Goal: Book appointment/travel/reservation

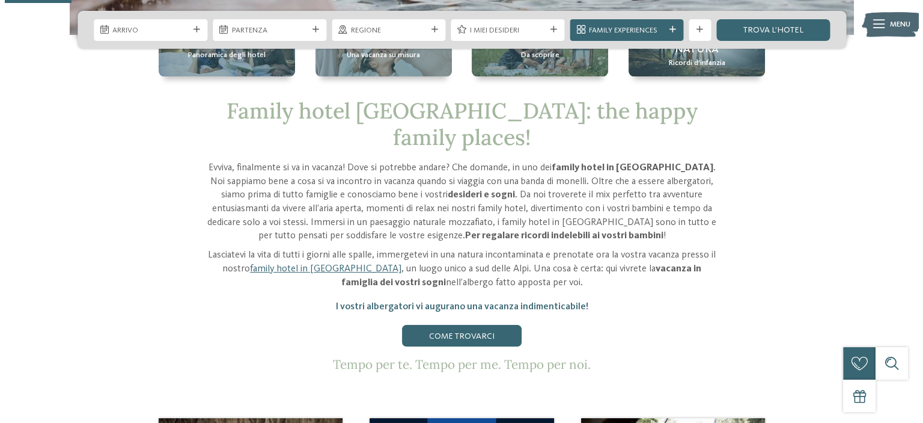
scroll to position [218, 0]
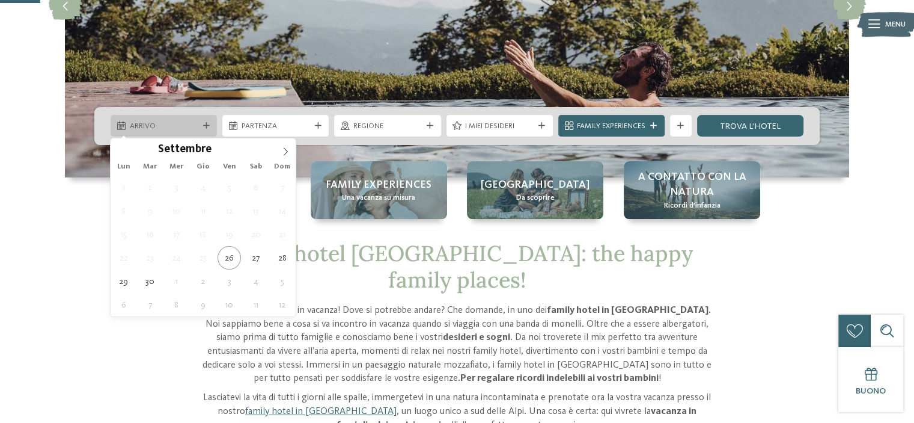
click at [186, 127] on span "Arrivo" at bounding box center [164, 126] width 69 height 11
click at [289, 147] on icon at bounding box center [285, 151] width 8 height 8
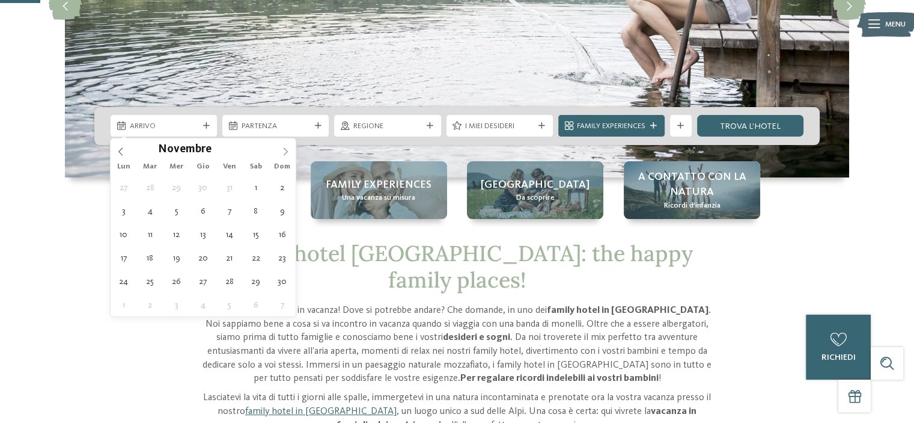
click at [289, 147] on icon at bounding box center [285, 151] width 8 height 8
type input "****"
click at [289, 147] on icon at bounding box center [285, 151] width 8 height 8
type div "25.01.2026"
type input "****"
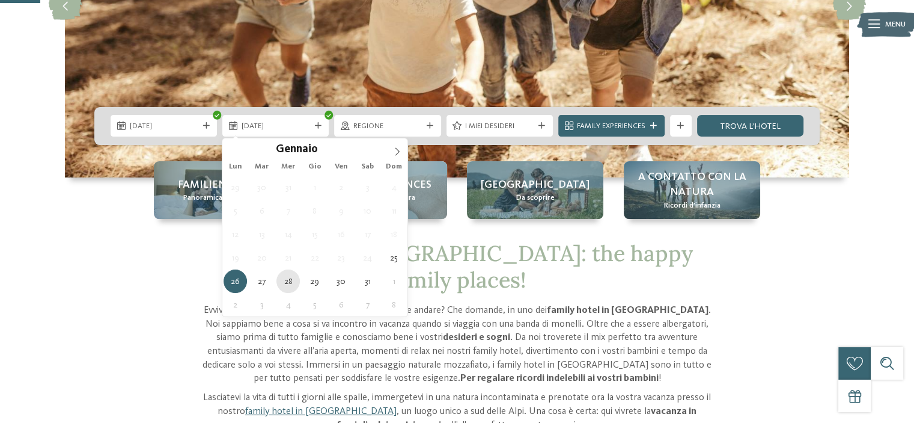
type div "28.01.2026"
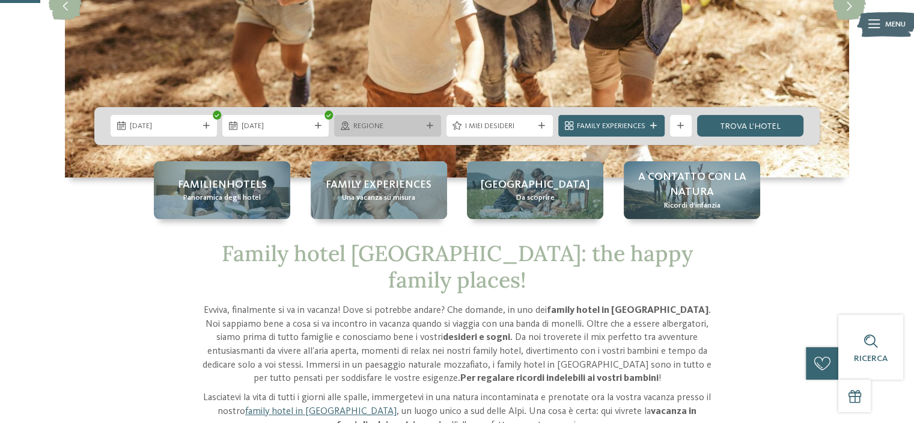
click at [407, 132] on div "Regione" at bounding box center [387, 126] width 106 height 22
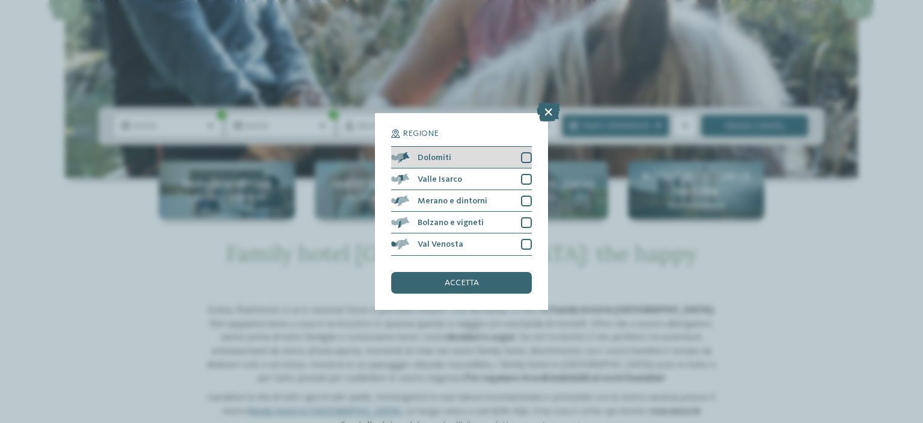
click at [527, 158] on div at bounding box center [526, 157] width 11 height 11
click at [580, 146] on div "Regione Dolomiti" at bounding box center [461, 211] width 923 height 423
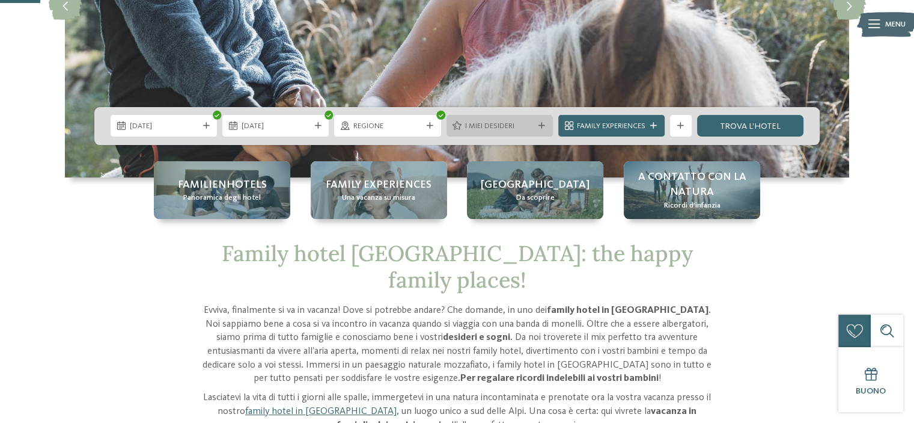
click at [517, 125] on span "I miei desideri" at bounding box center [499, 126] width 69 height 11
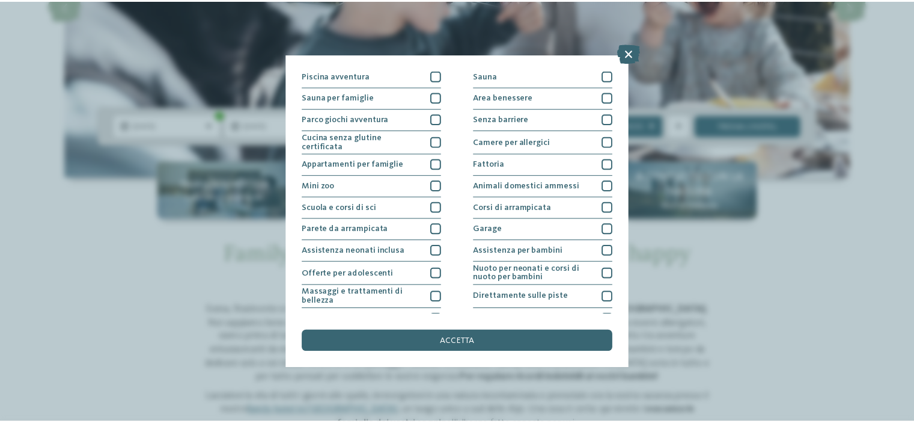
scroll to position [146, 0]
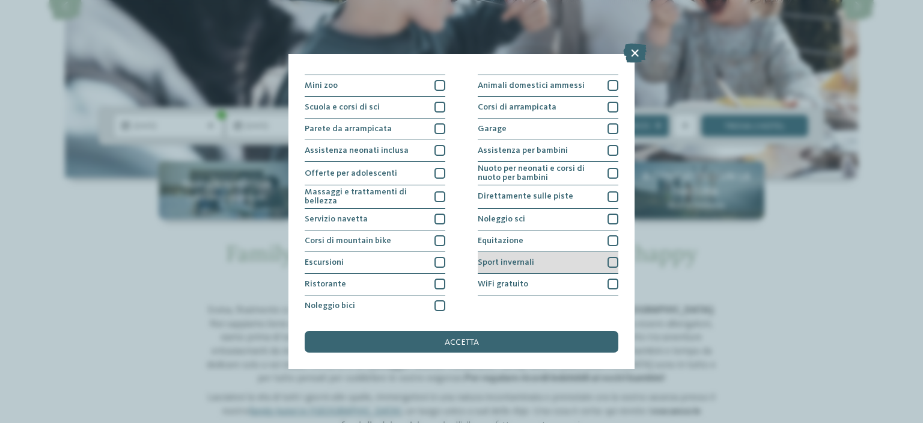
click at [608, 262] on div at bounding box center [613, 262] width 11 height 11
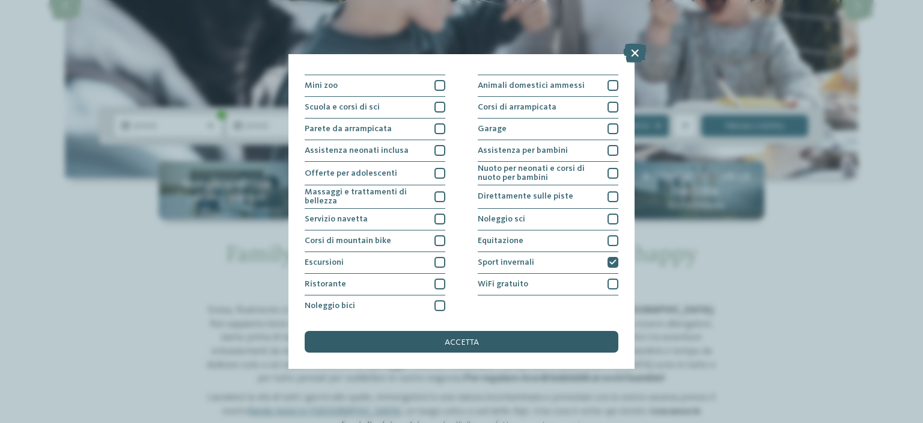
click at [508, 346] on div "accetta" at bounding box center [462, 342] width 314 height 22
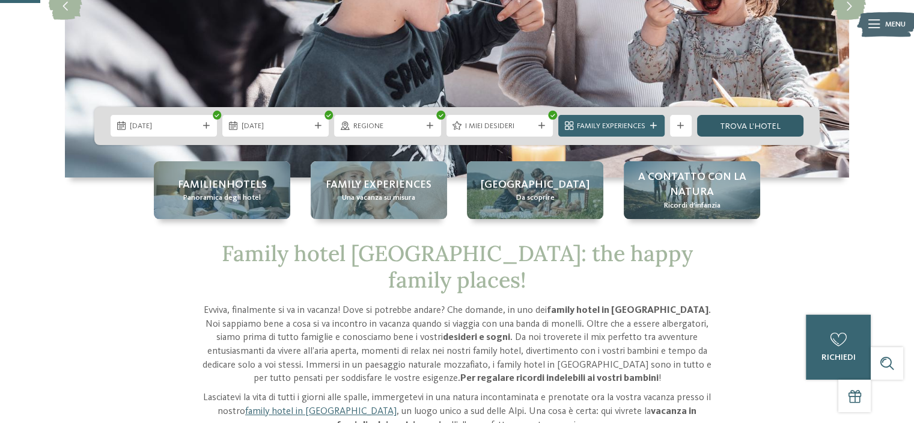
click at [721, 127] on link "trova l’hotel" at bounding box center [750, 126] width 106 height 22
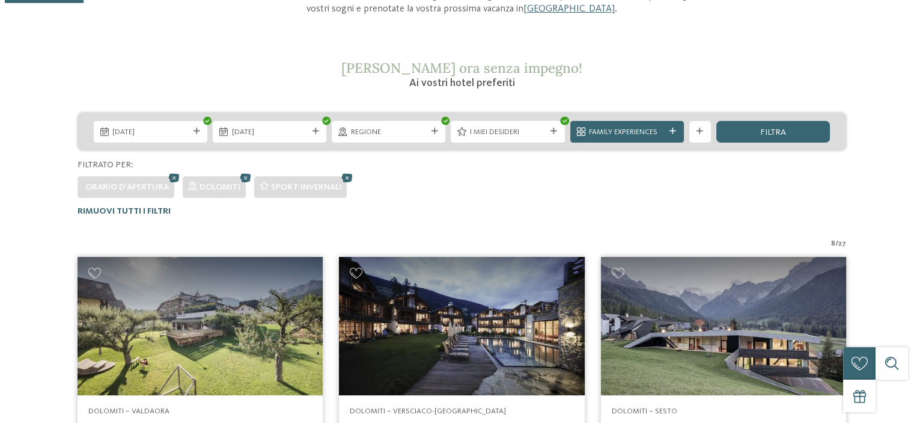
scroll to position [197, 0]
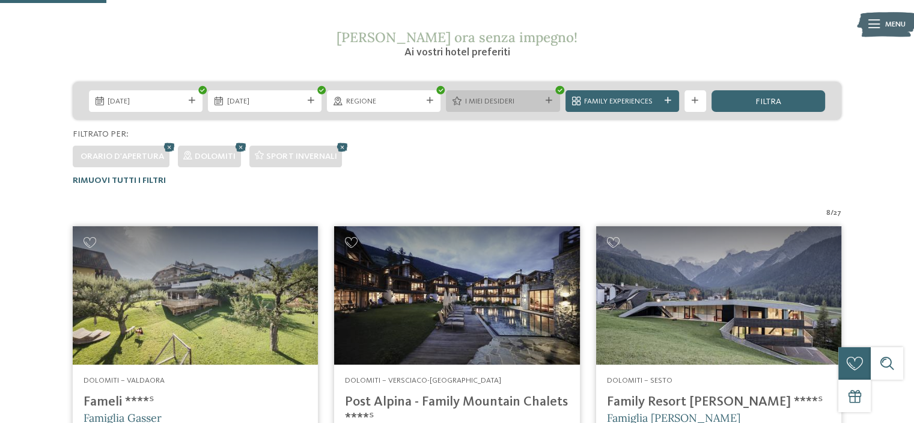
click at [534, 105] on span "I miei desideri" at bounding box center [503, 101] width 76 height 11
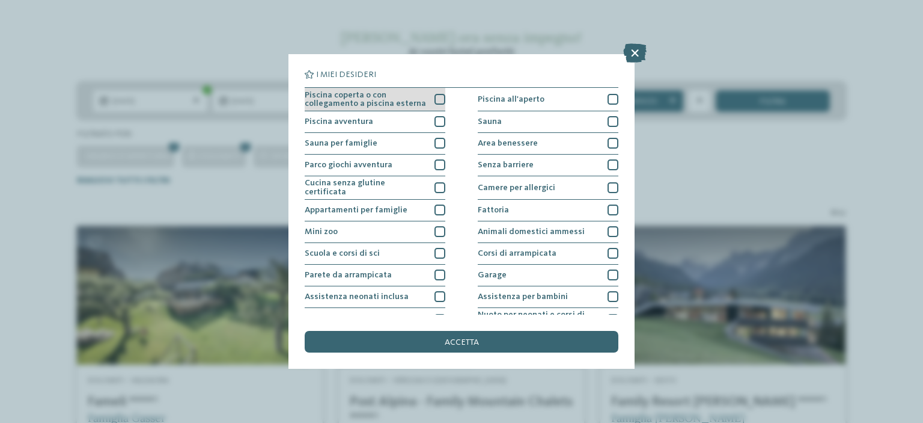
click at [435, 100] on div at bounding box center [440, 99] width 11 height 11
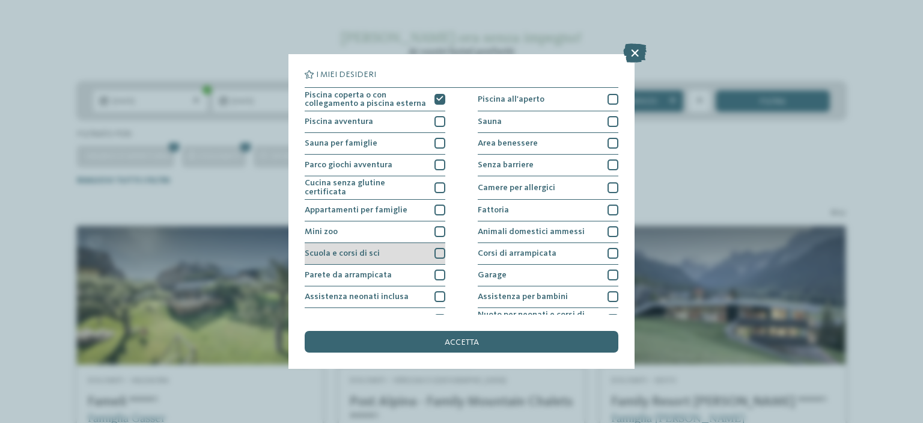
click at [435, 248] on div at bounding box center [440, 253] width 11 height 11
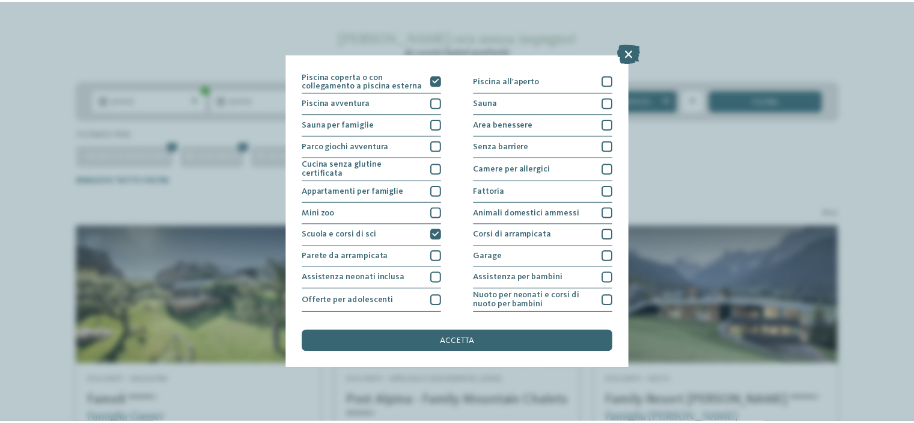
scroll to position [0, 0]
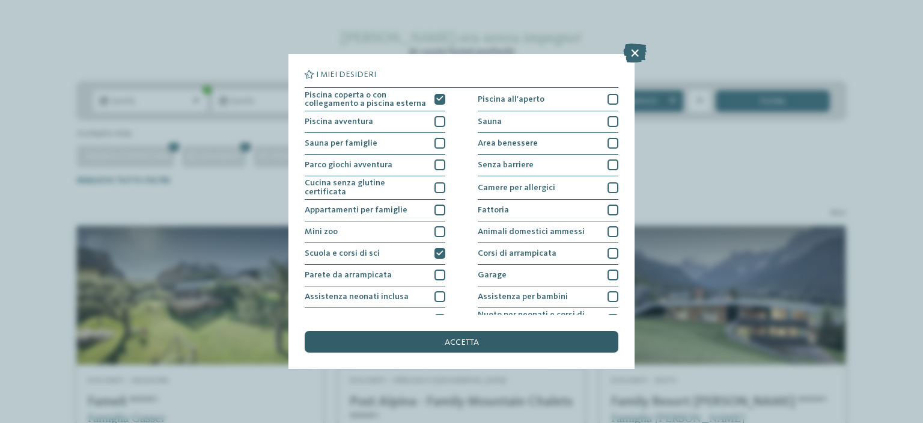
click at [488, 347] on div "accetta" at bounding box center [462, 342] width 314 height 22
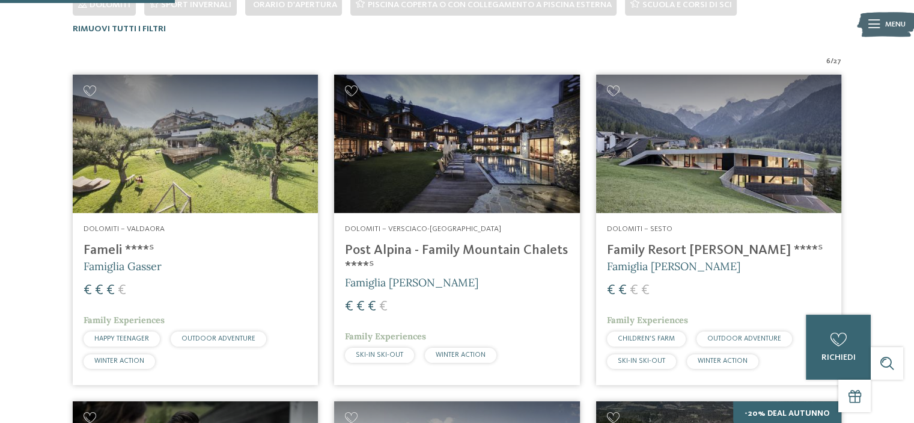
scroll to position [117, 0]
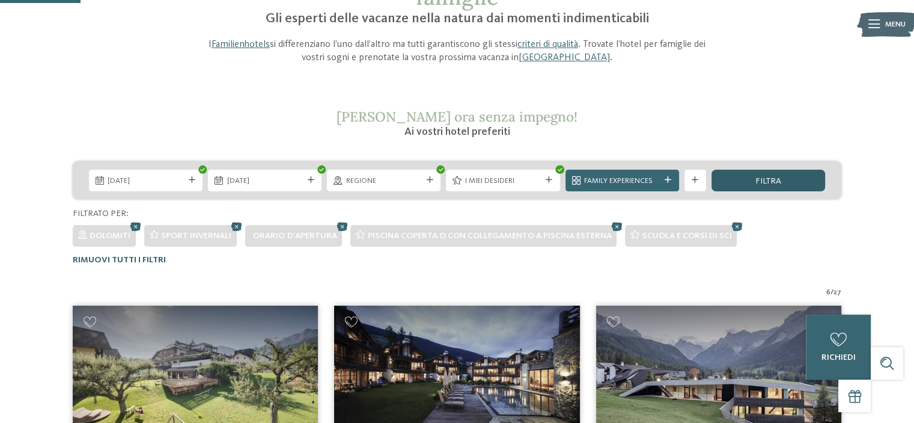
click at [789, 175] on div "filtra" at bounding box center [769, 181] width 114 height 22
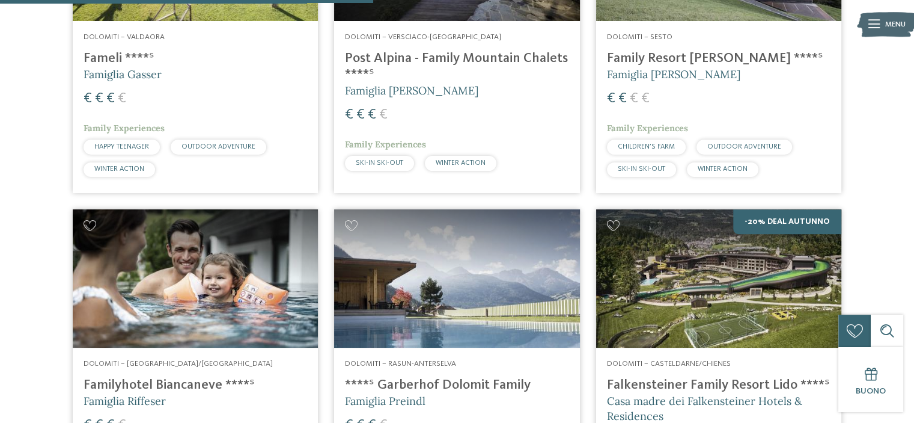
scroll to position [542, 0]
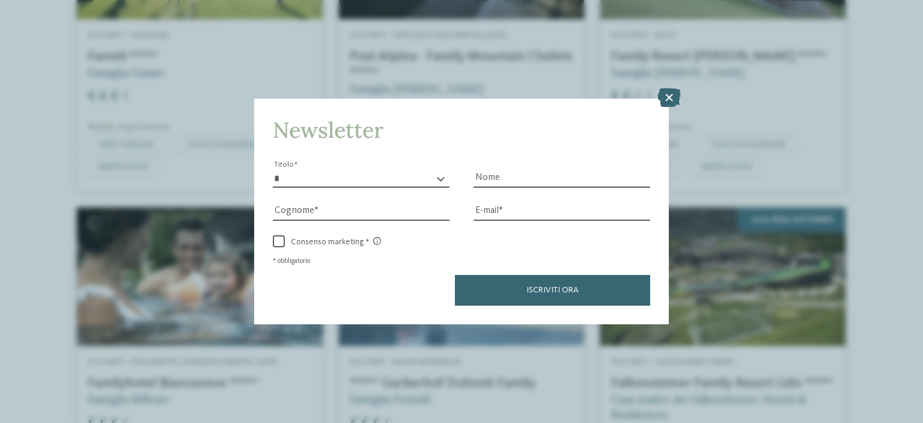
click at [914, 173] on html "Solo un momento – il sito web sta caricando … DE IT I" at bounding box center [461, 333] width 923 height 1750
click at [665, 91] on icon at bounding box center [669, 97] width 23 height 19
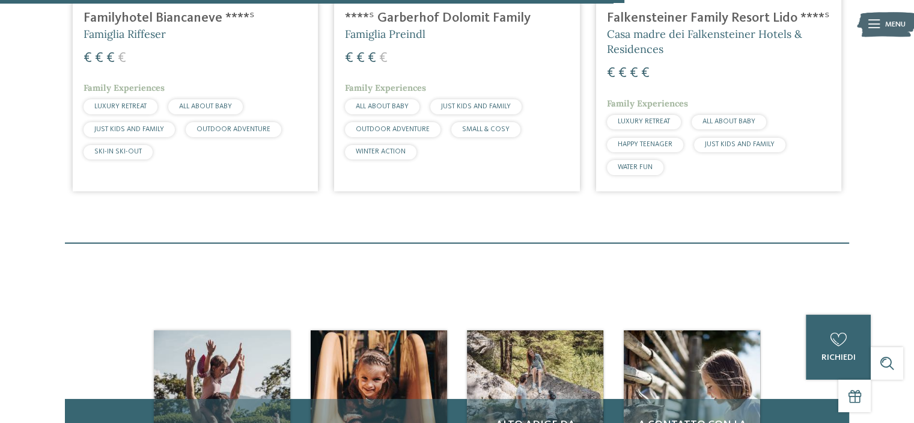
scroll to position [816, 0]
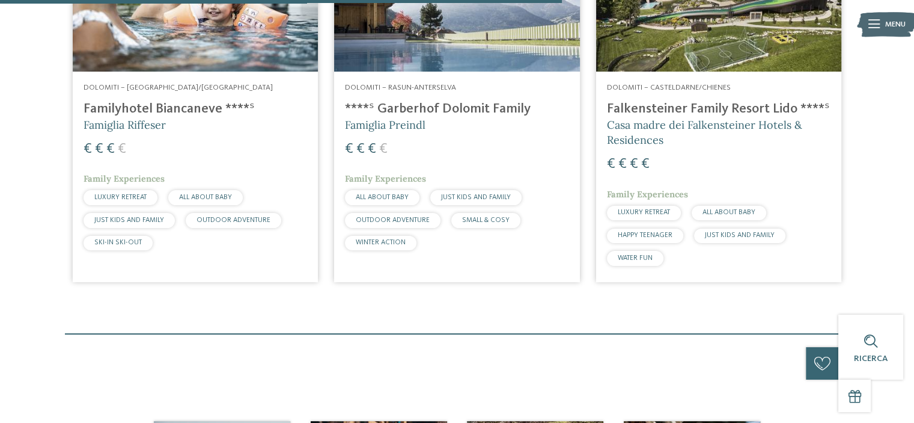
click at [664, 124] on span "Casa madre dei Falkensteiner Hotels & Residences" at bounding box center [704, 132] width 195 height 29
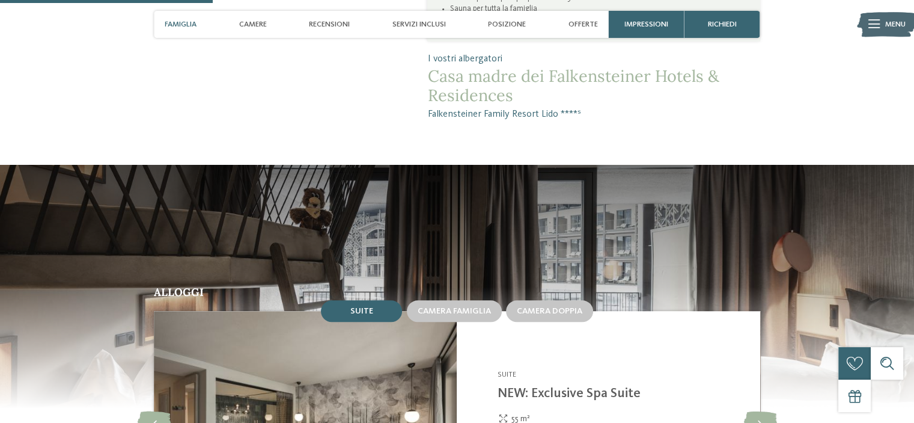
scroll to position [1084, 0]
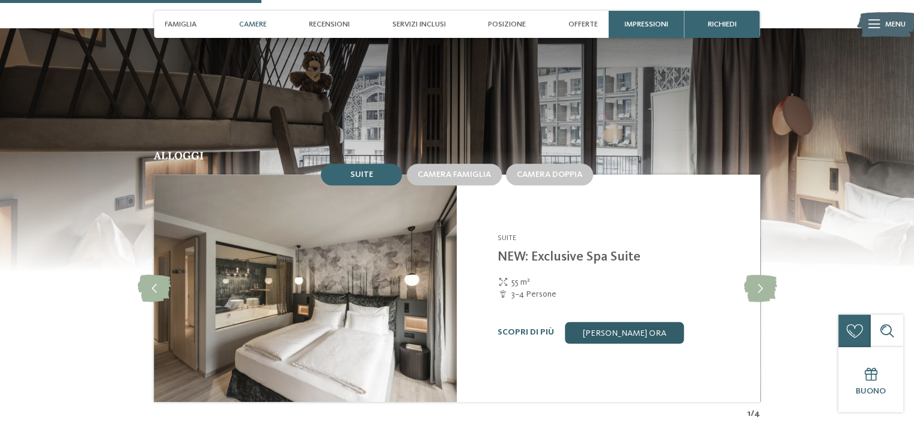
click at [601, 323] on link "[PERSON_NAME] ora" at bounding box center [624, 333] width 119 height 22
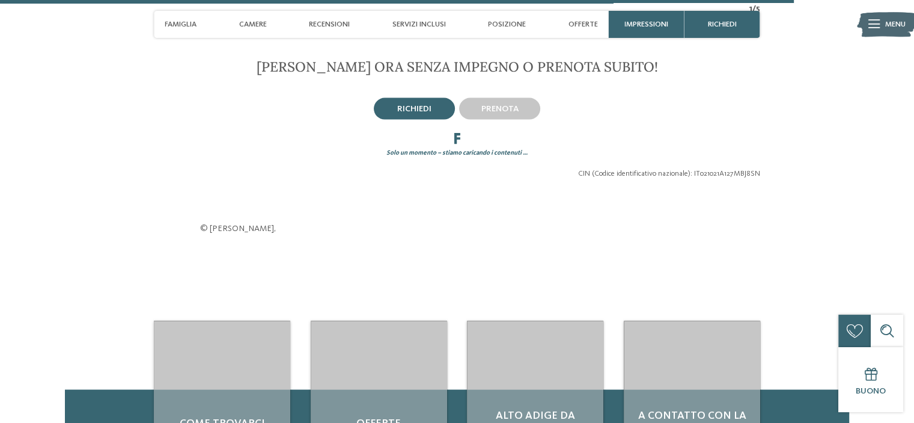
scroll to position [2679, 0]
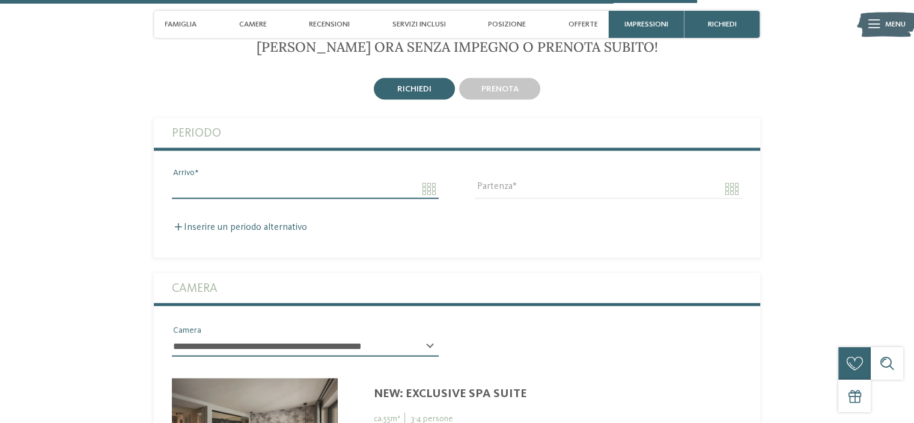
click at [204, 179] on input "Arrivo" at bounding box center [305, 189] width 267 height 20
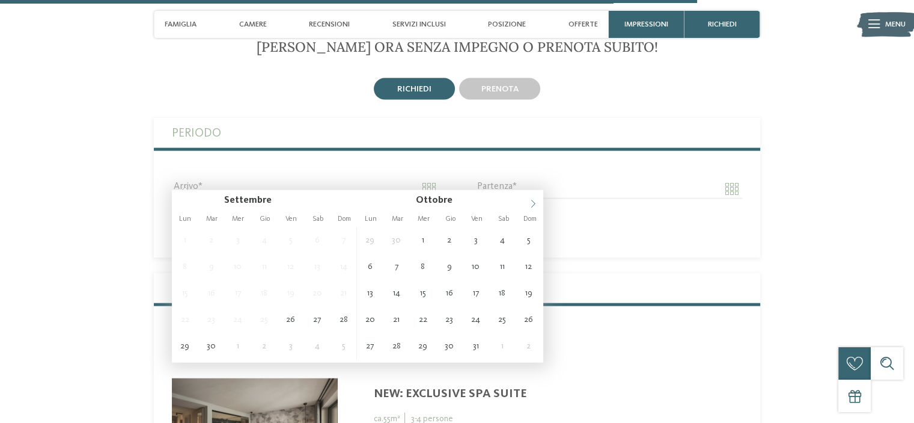
click at [531, 206] on icon at bounding box center [533, 204] width 4 height 8
type input "****"
click at [531, 206] on icon at bounding box center [533, 204] width 4 height 8
type input "**********"
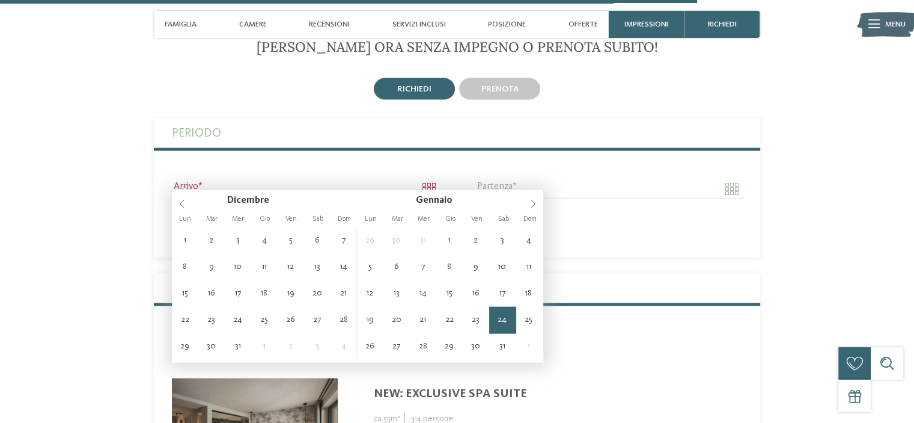
type input "****"
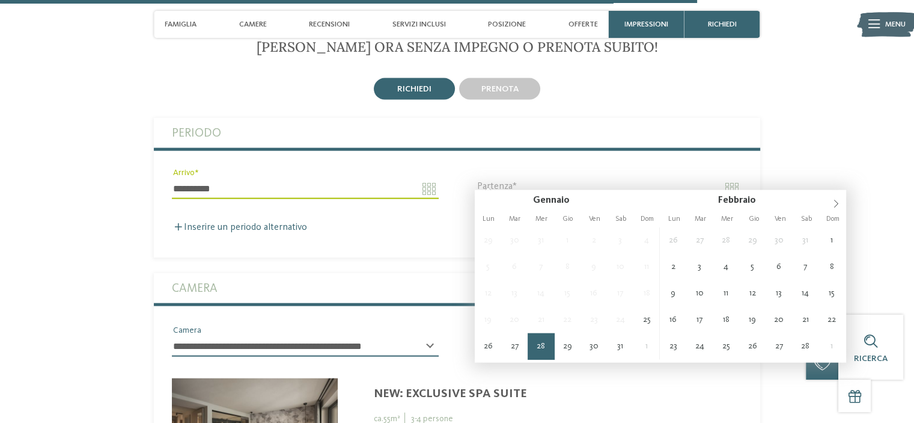
type input "**********"
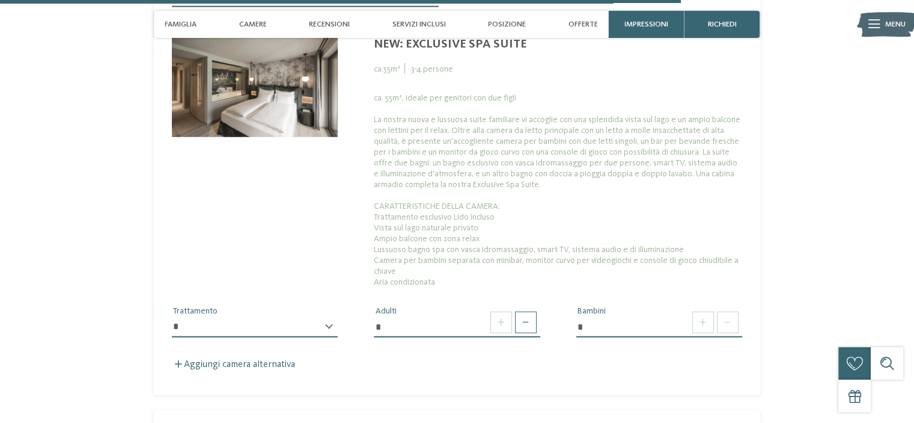
scroll to position [3061, 0]
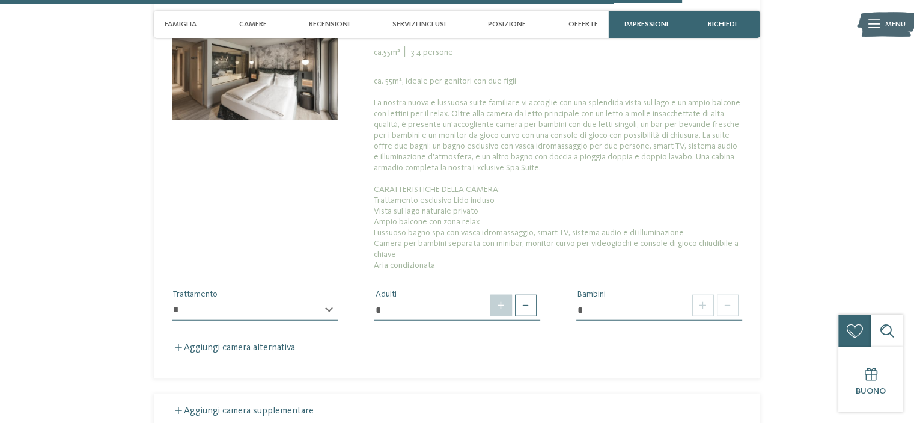
click at [507, 299] on span at bounding box center [502, 306] width 22 height 22
click at [663, 310] on input "*" at bounding box center [660, 310] width 166 height 20
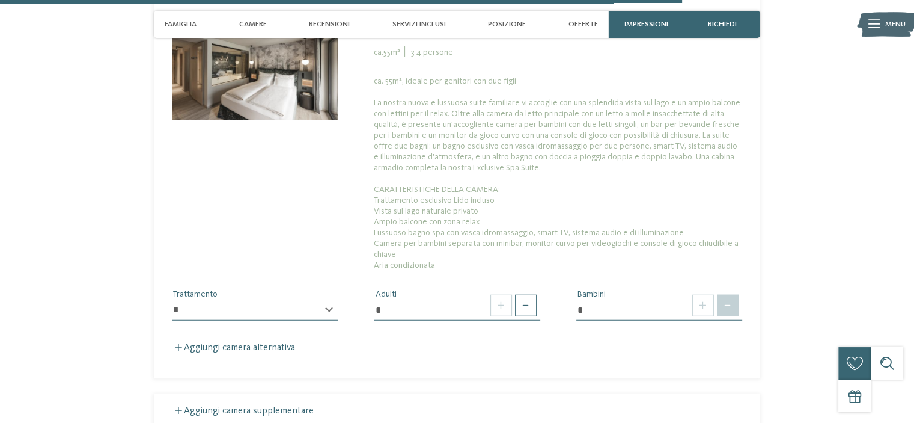
click at [735, 301] on span at bounding box center [728, 306] width 22 height 22
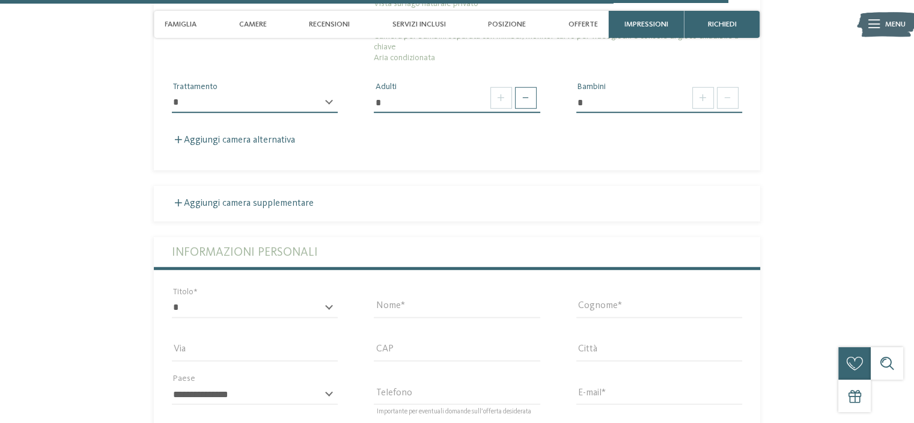
scroll to position [2448, 0]
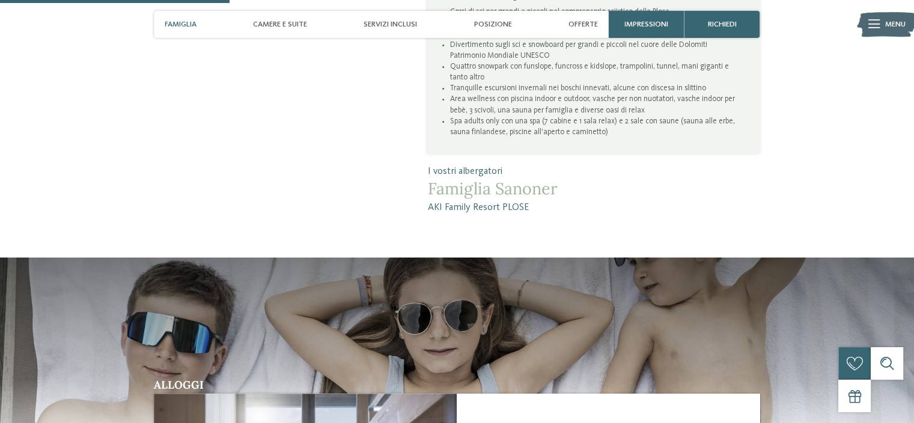
scroll to position [976, 0]
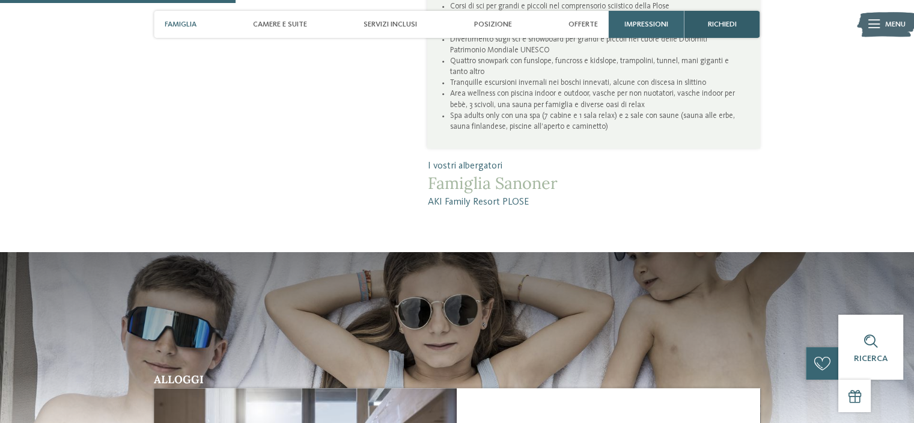
click at [742, 23] on div "richiedi" at bounding box center [723, 24] width 76 height 27
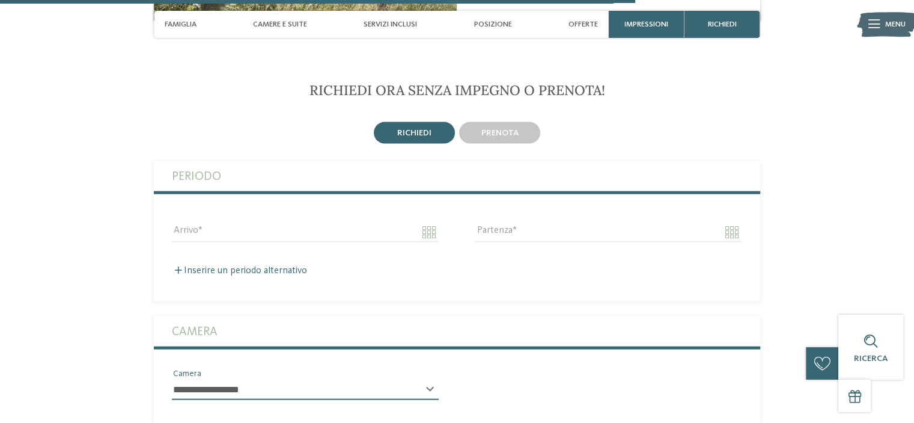
scroll to position [2633, 0]
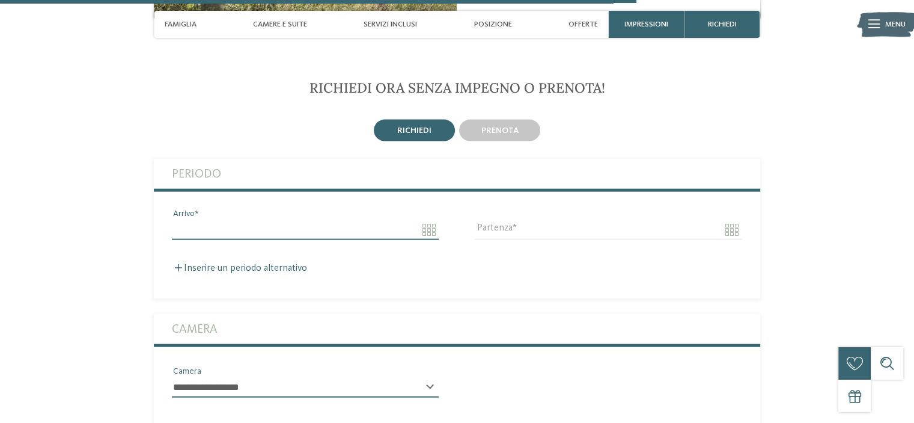
click at [246, 219] on input "Arrivo" at bounding box center [305, 229] width 267 height 20
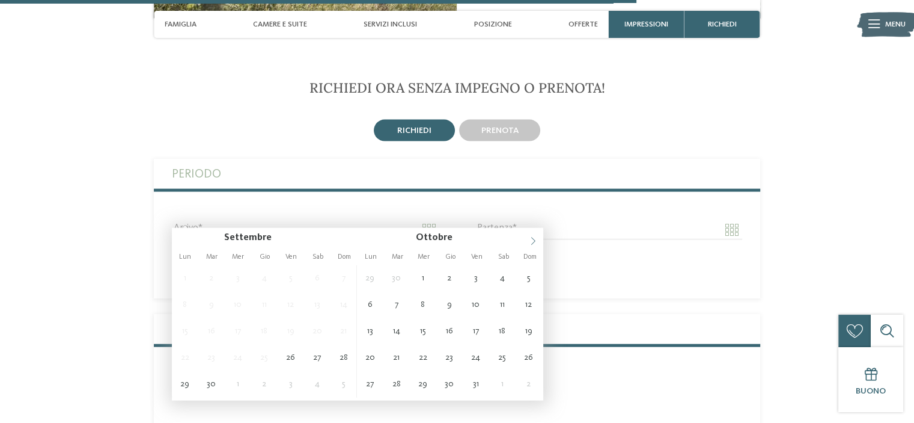
click at [534, 241] on icon at bounding box center [533, 241] width 4 height 8
type input "****"
click at [534, 241] on icon at bounding box center [533, 241] width 4 height 8
type input "****"
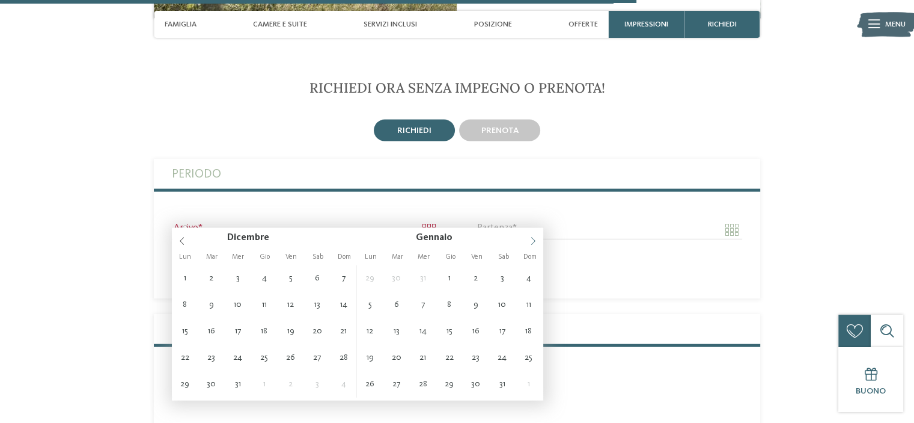
click at [534, 242] on icon at bounding box center [533, 241] width 8 height 8
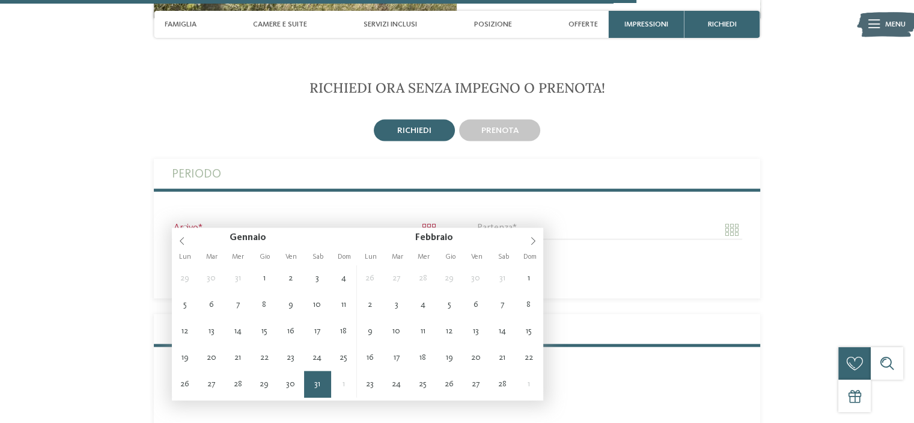
type input "**********"
type input "****"
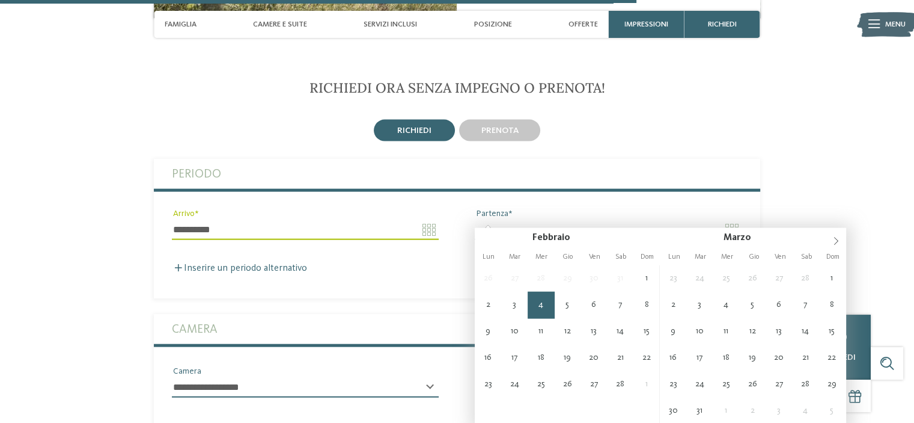
type input "**********"
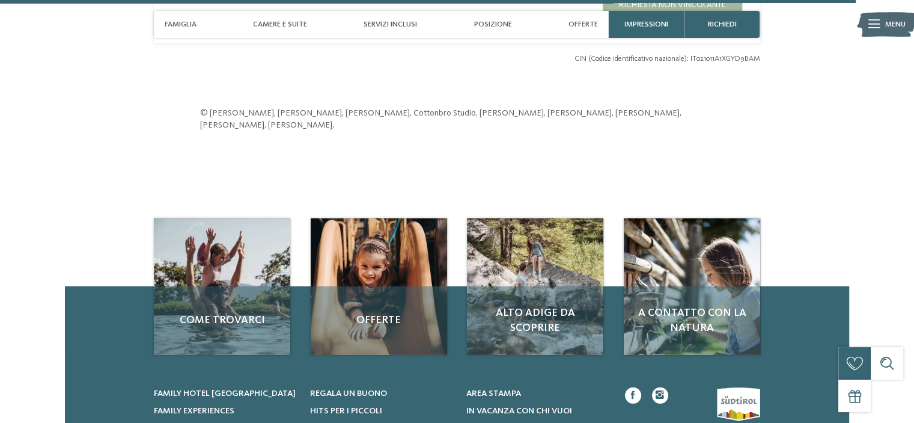
scroll to position [3611, 0]
